Goal: Find specific page/section: Find specific page/section

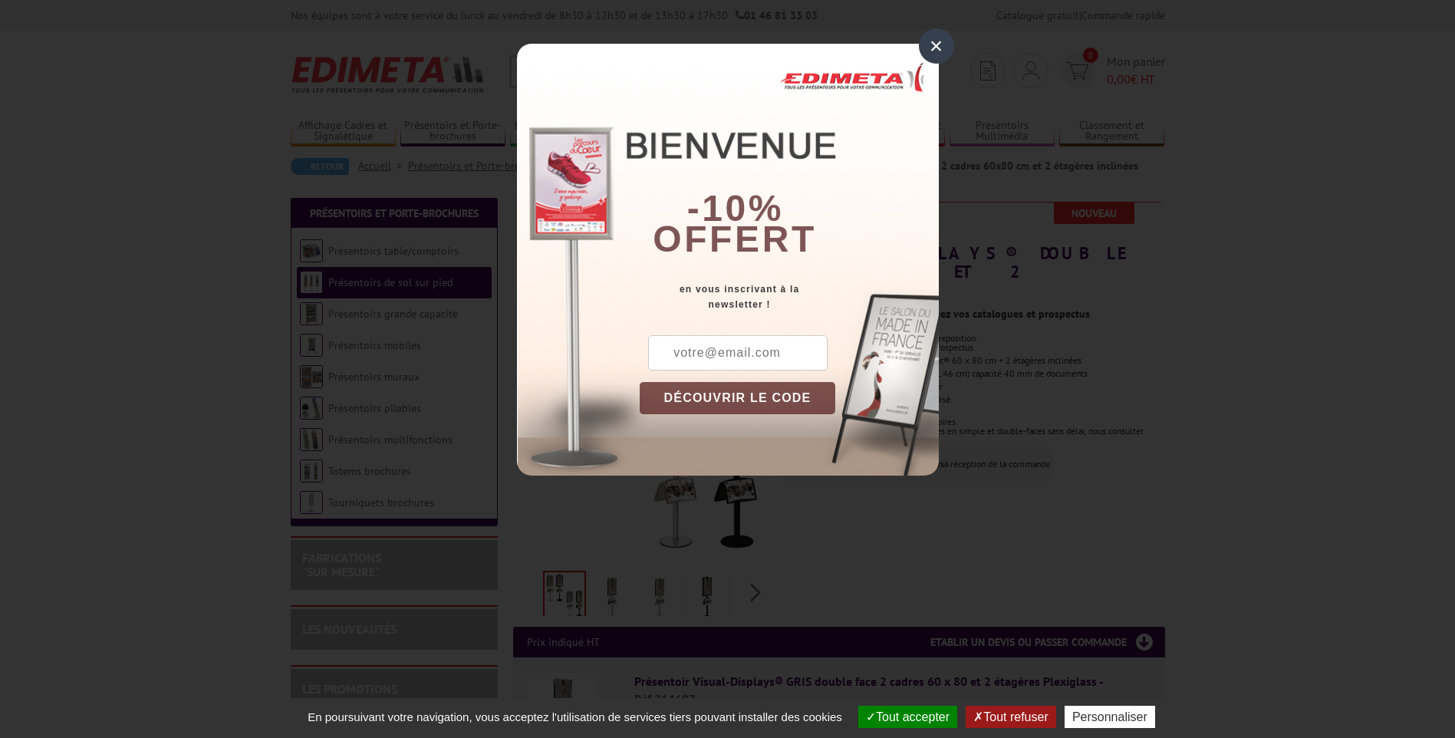
click at [946, 44] on div "×" at bounding box center [936, 45] width 35 height 35
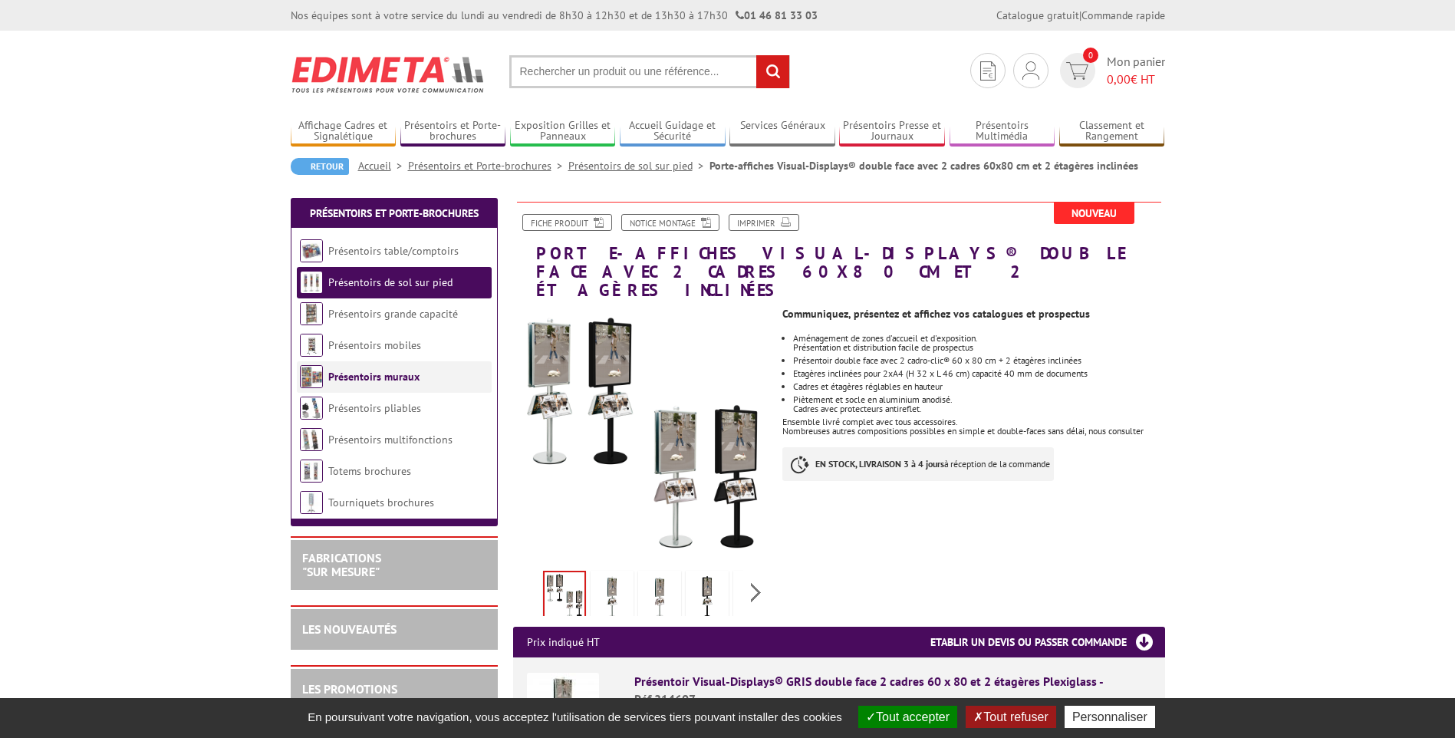
click at [365, 378] on link "Présentoirs muraux" at bounding box center [373, 377] width 91 height 14
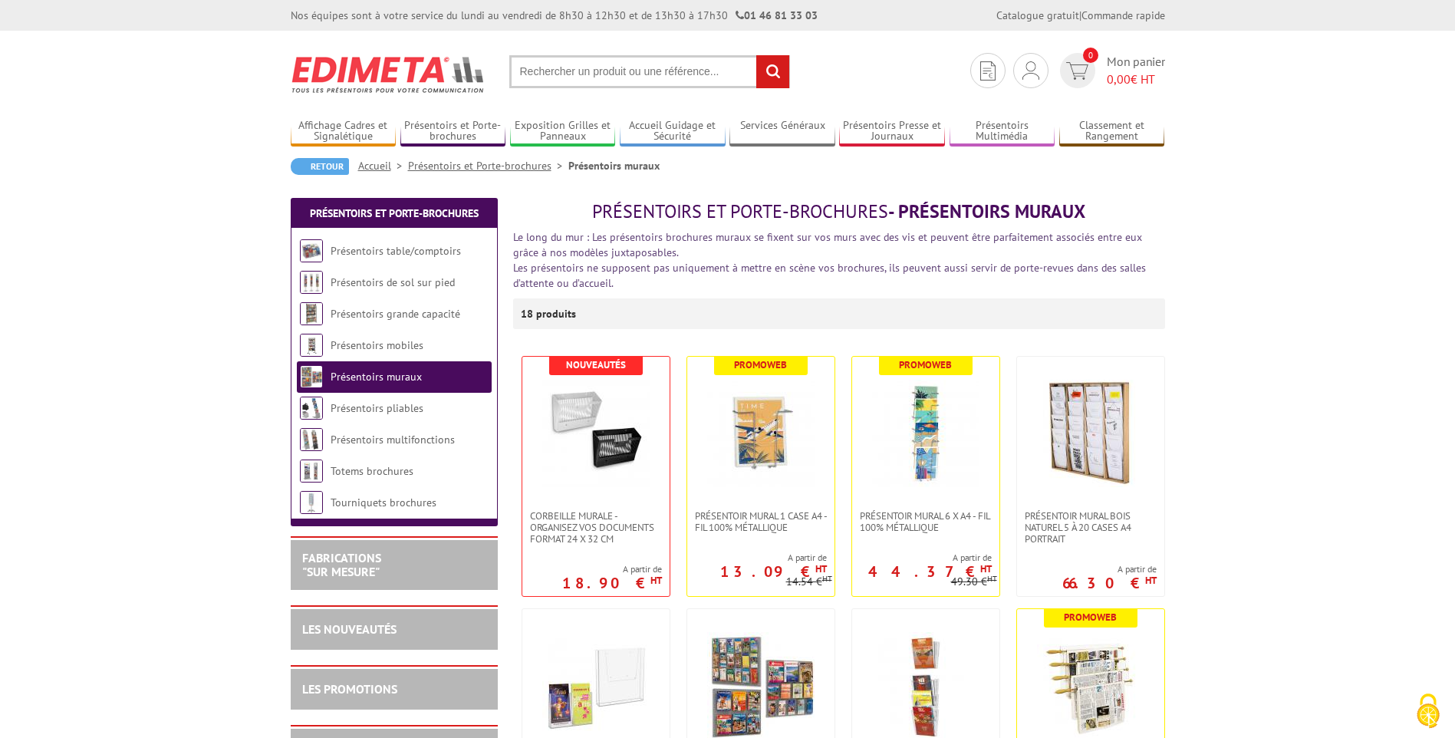
click at [693, 78] on input "text" at bounding box center [649, 71] width 281 height 33
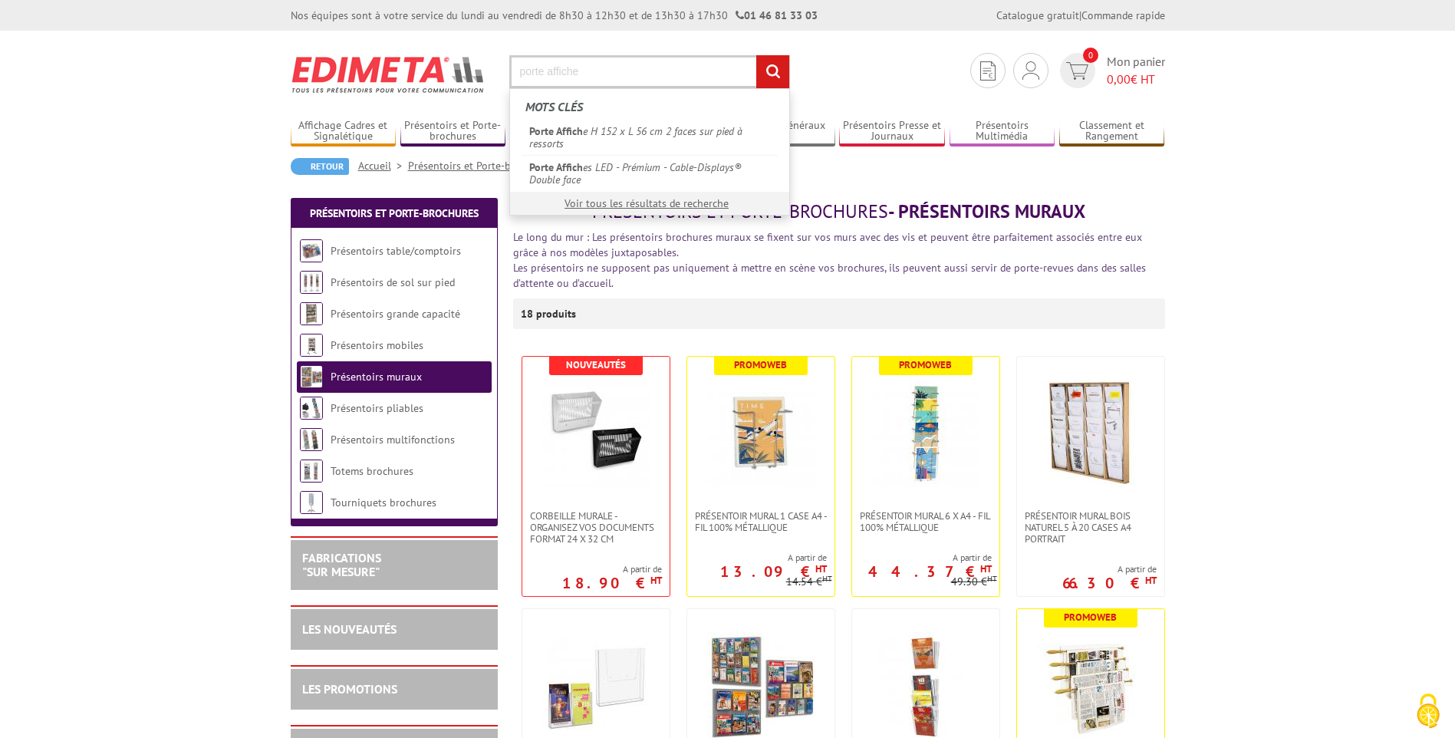
type input "porte affiche"
click at [756, 55] on input "rechercher" at bounding box center [772, 71] width 33 height 33
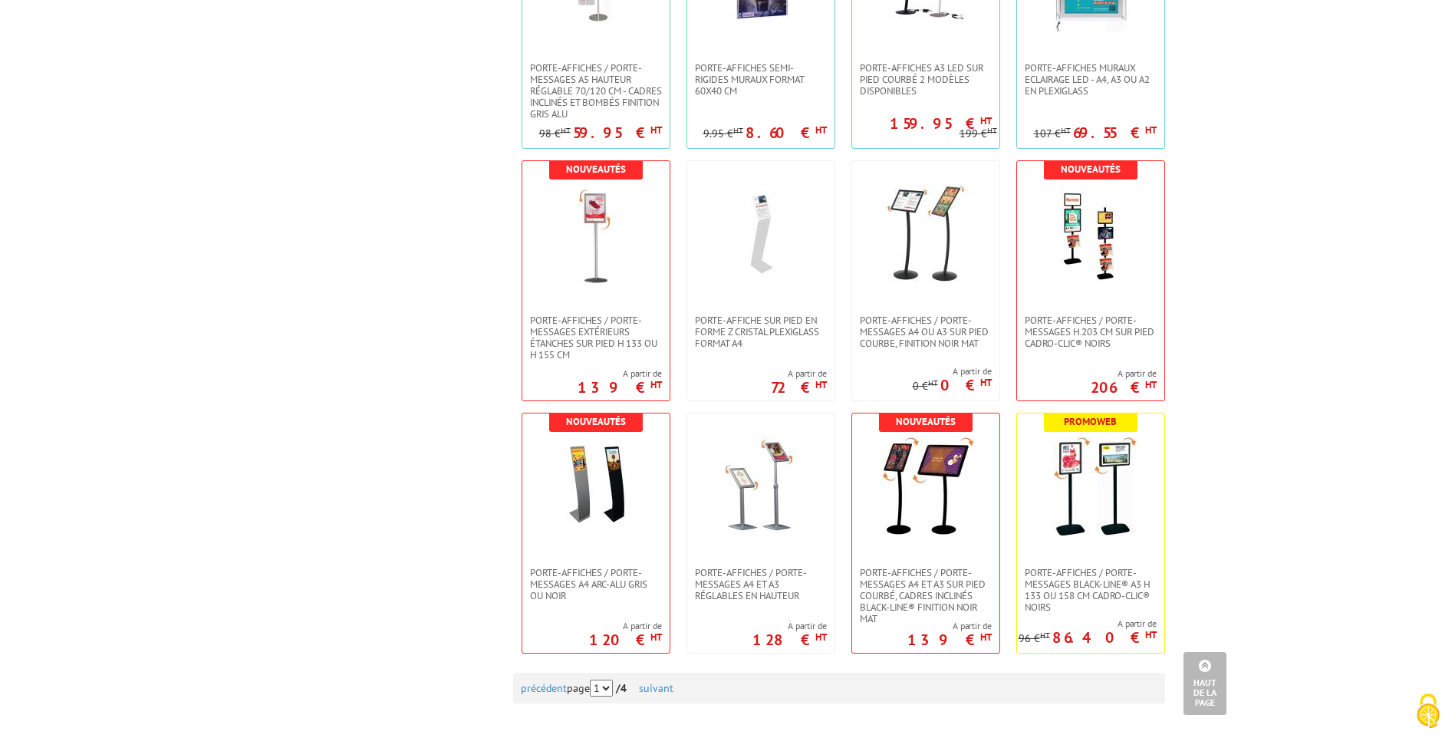
scroll to position [1380, 0]
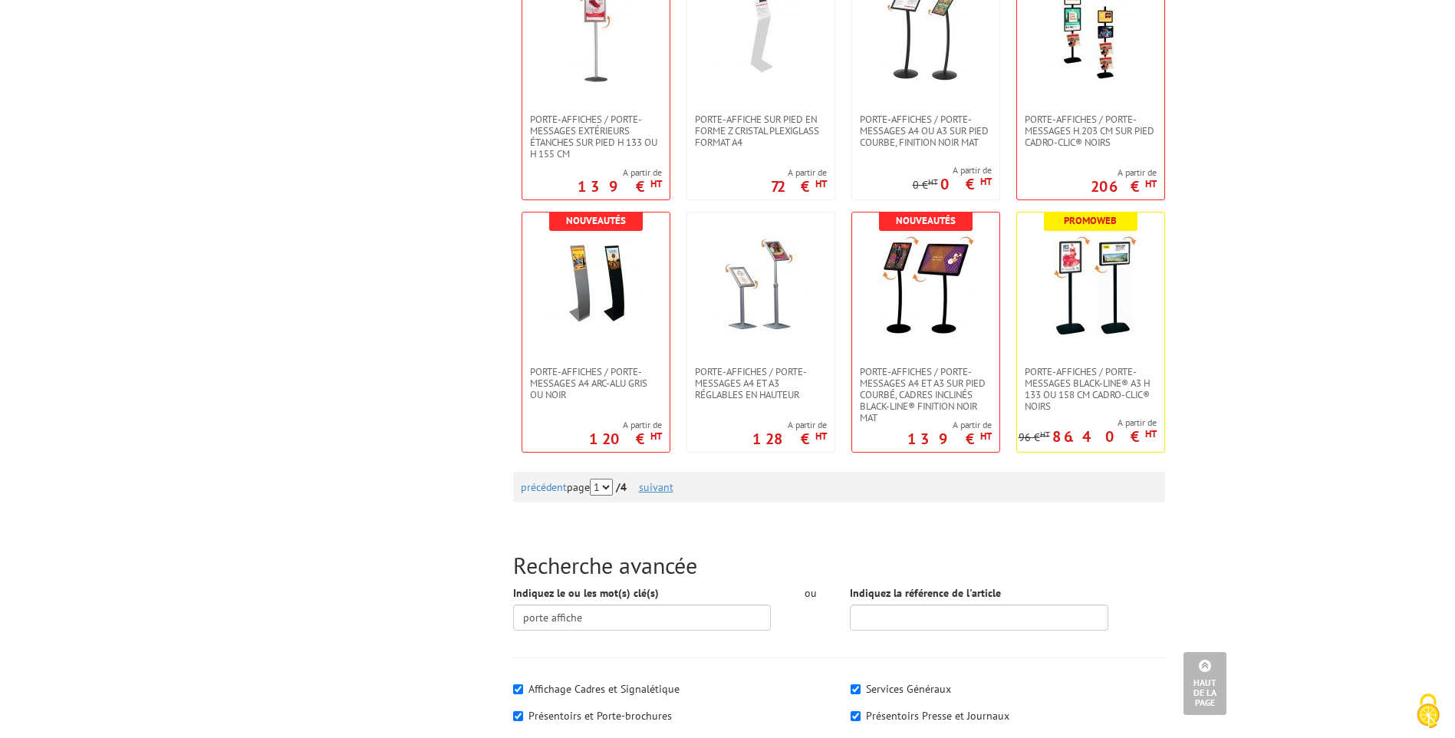
click at [663, 487] on link "suivant" at bounding box center [656, 487] width 35 height 14
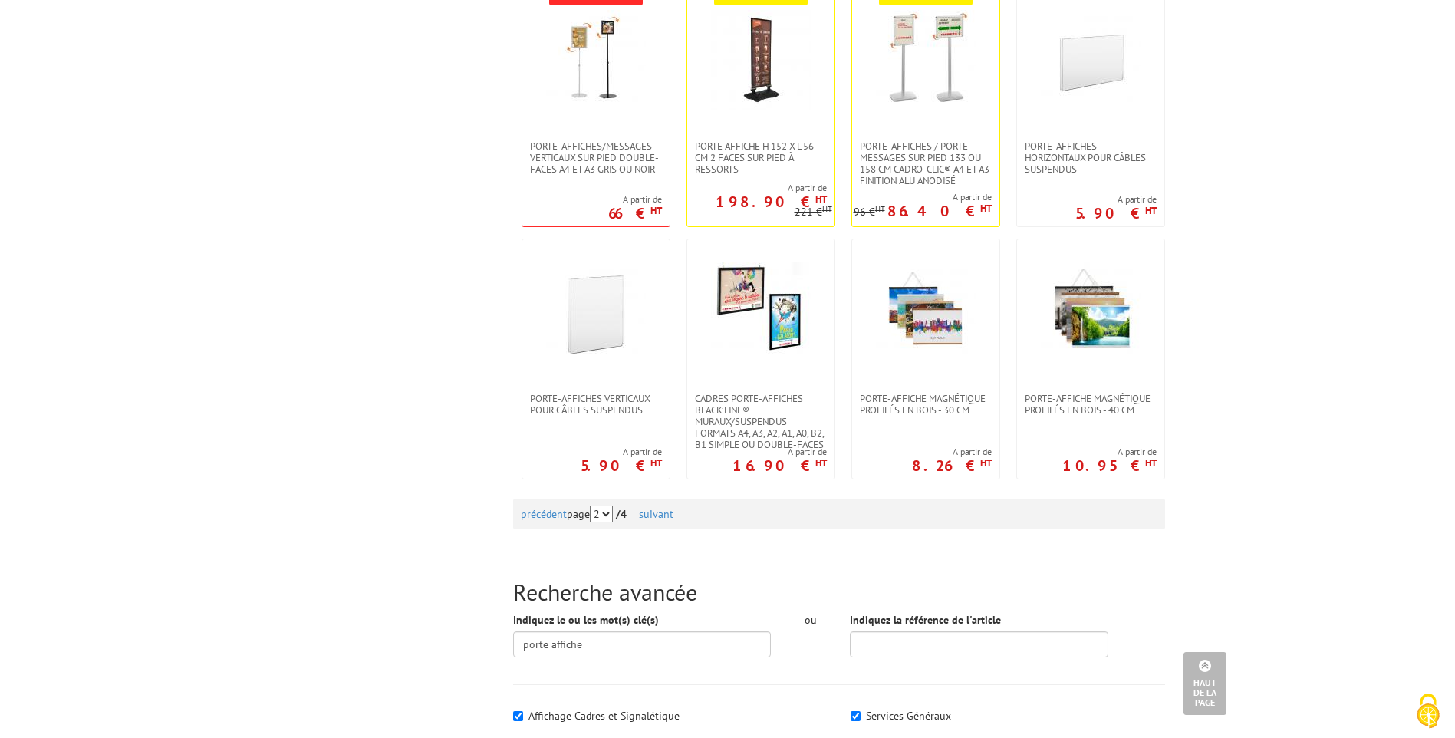
scroll to position [1380, 0]
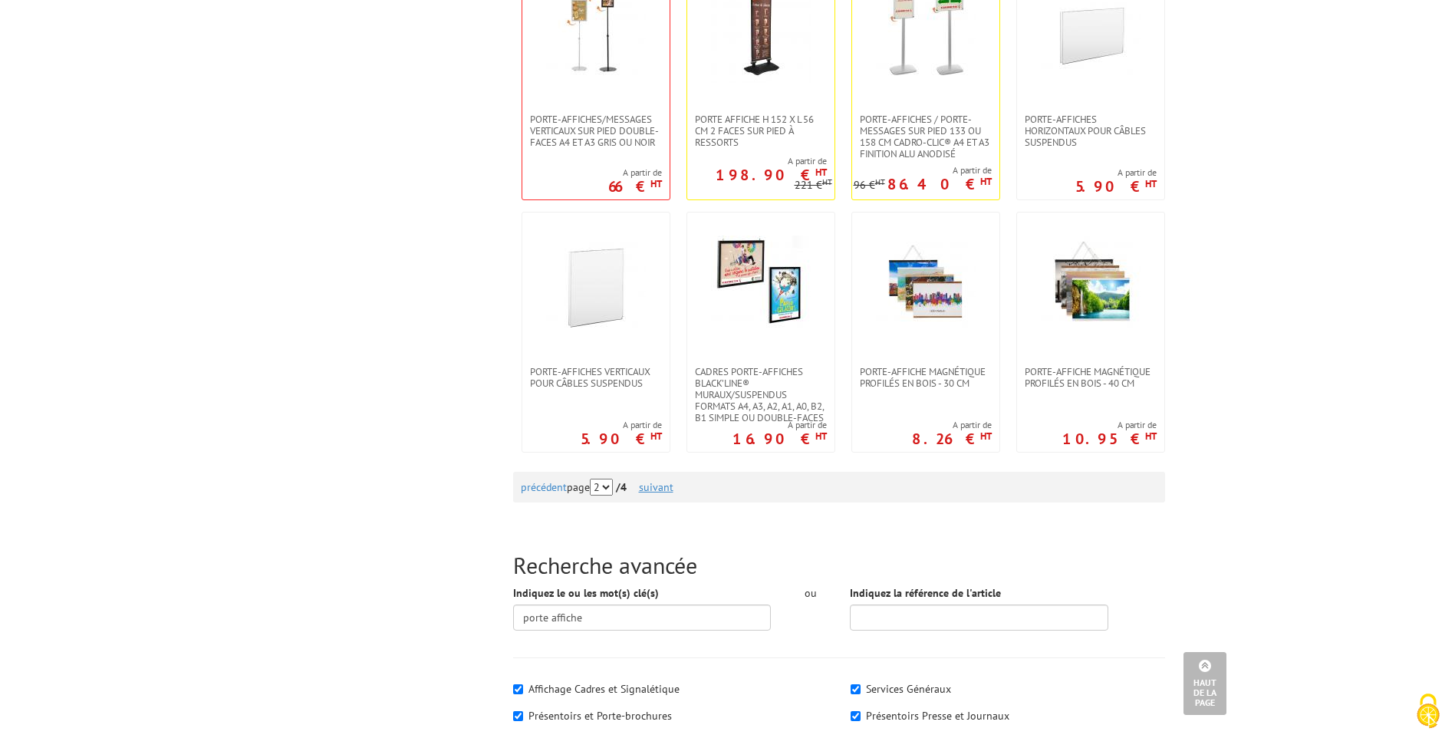
click at [668, 488] on link "suivant" at bounding box center [656, 487] width 35 height 14
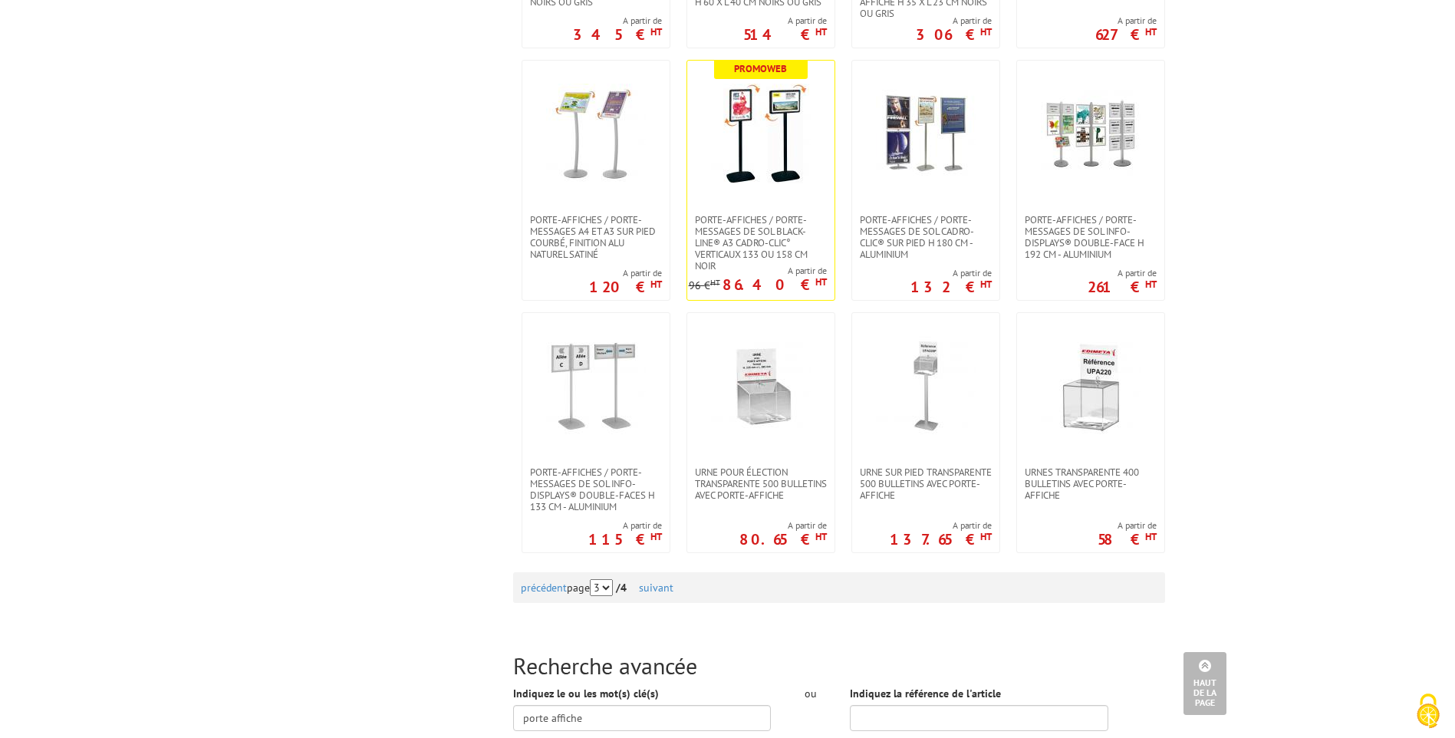
scroll to position [1457, 0]
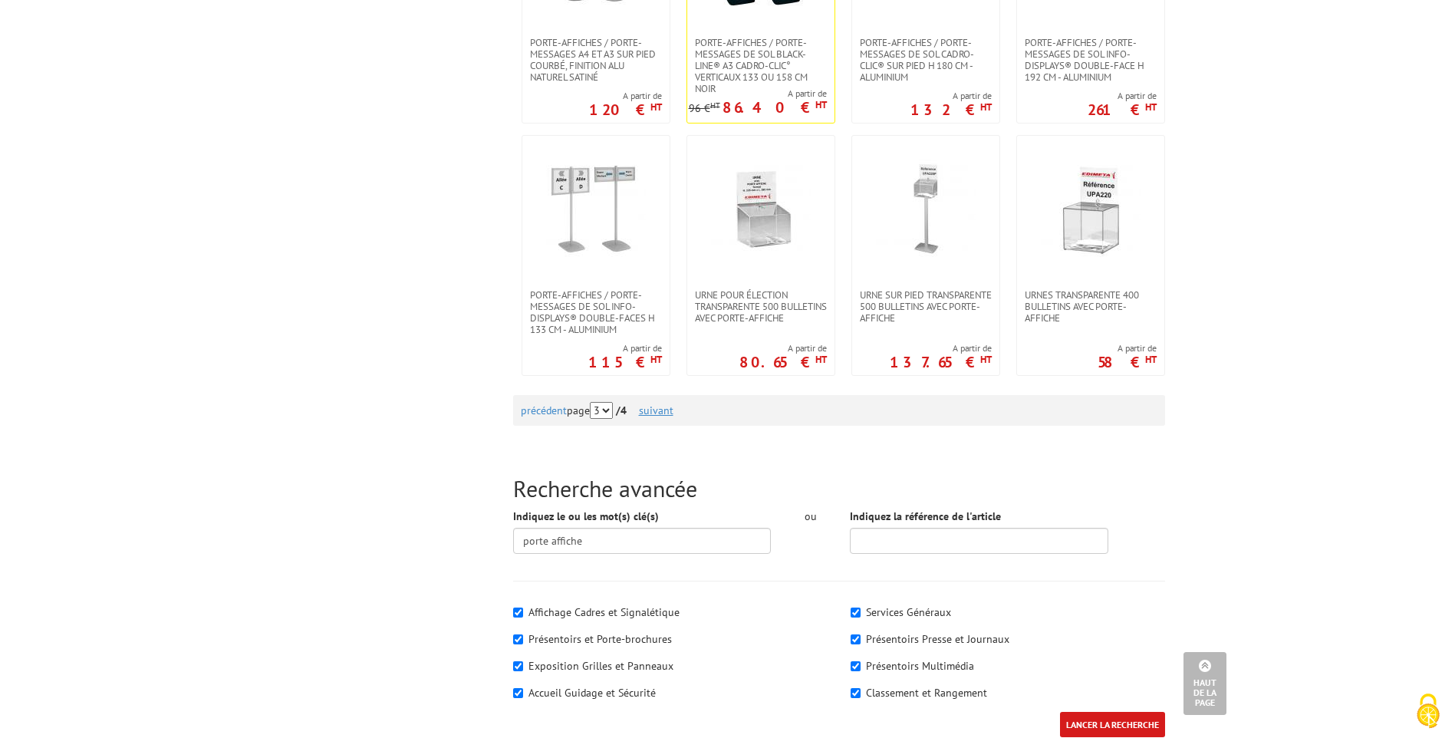
click at [665, 411] on link "suivant" at bounding box center [656, 410] width 35 height 14
